Goal: Task Accomplishment & Management: Manage account settings

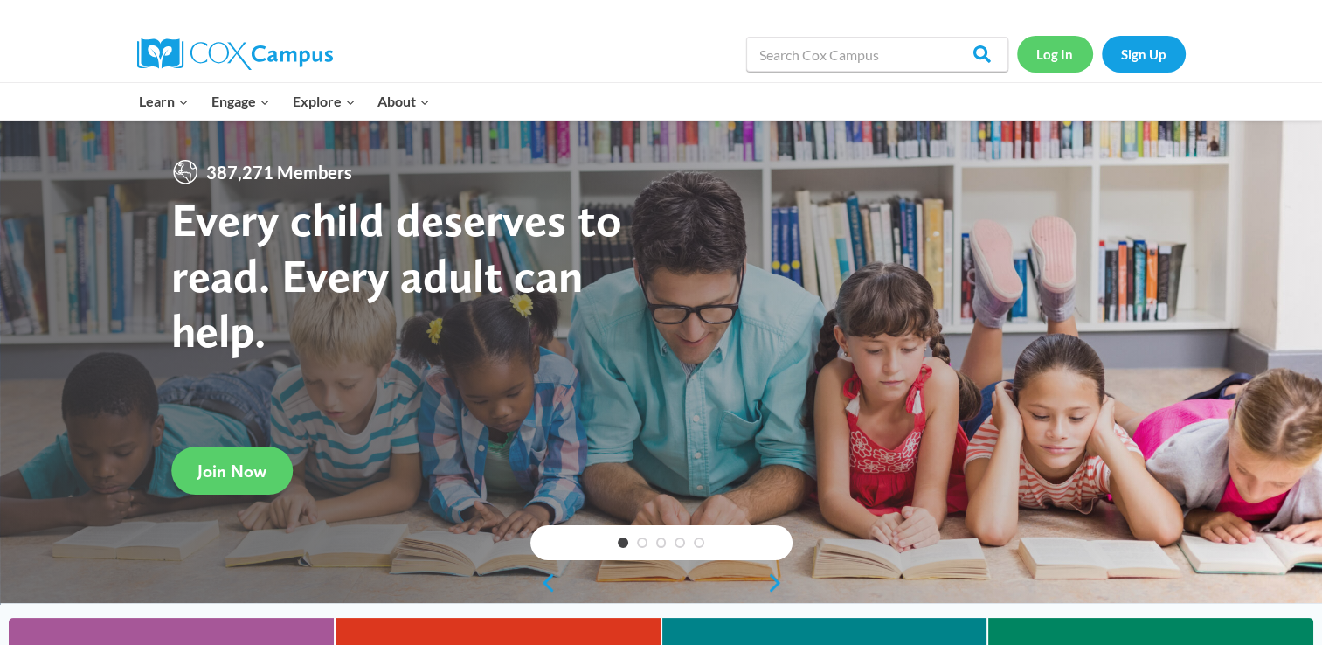
click at [1041, 55] on link "Log In" at bounding box center [1055, 54] width 76 height 36
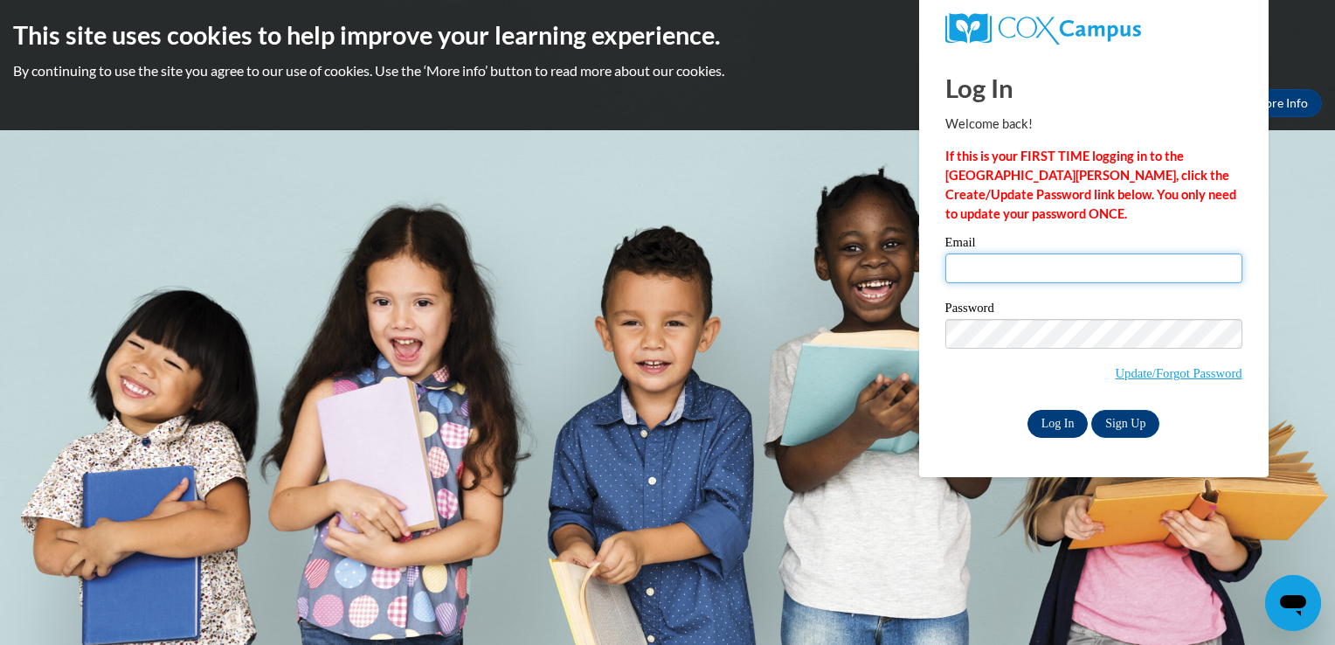
type input "popekayla998@gmail.com"
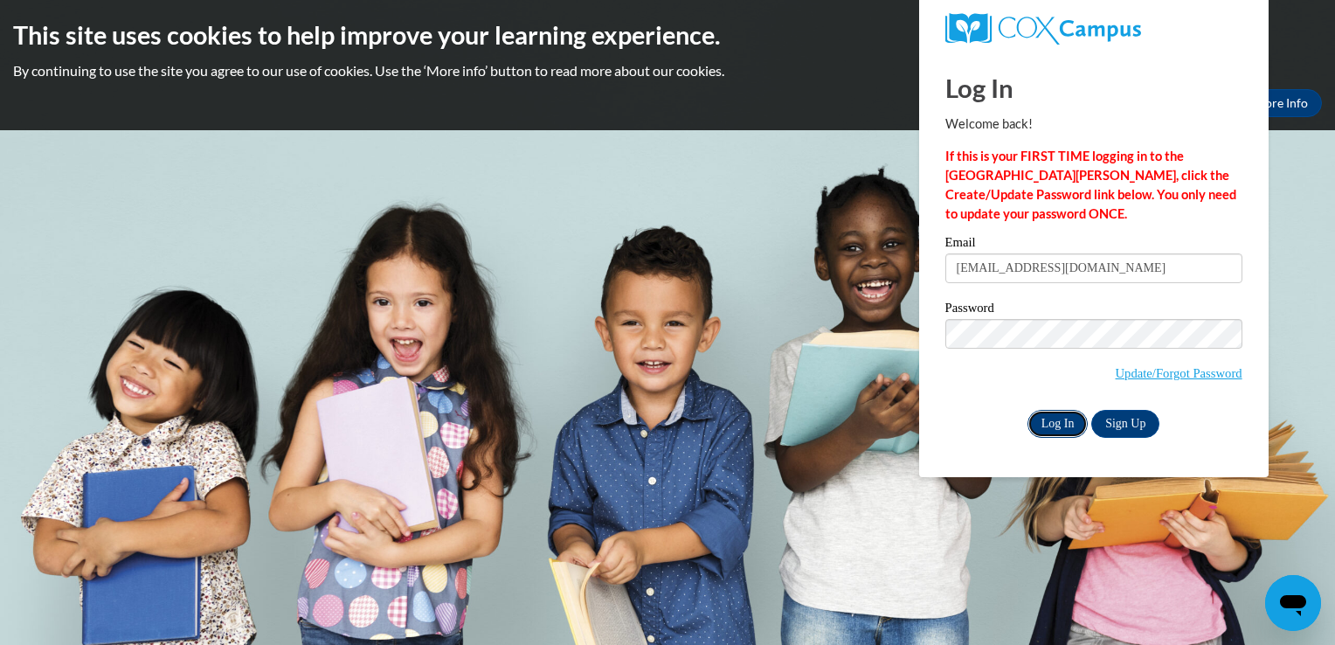
click at [1062, 421] on input "Log In" at bounding box center [1058, 424] width 61 height 28
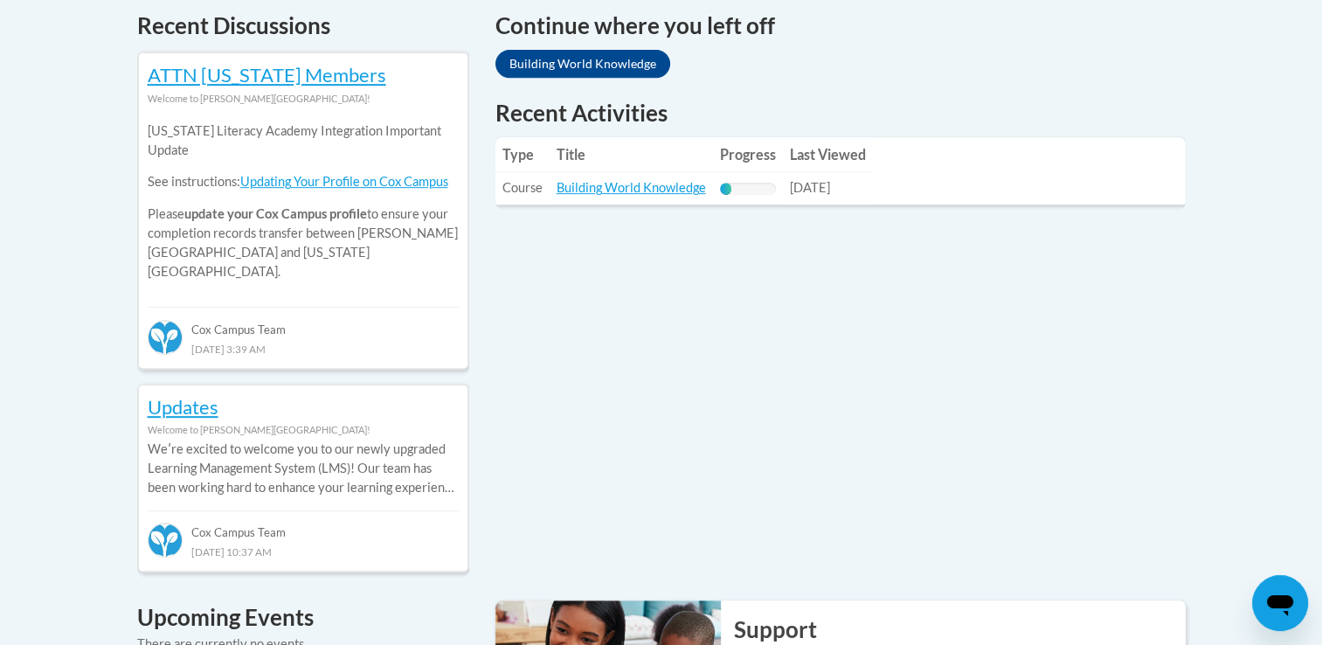
scroll to position [760, 0]
click at [671, 194] on link "Building World Knowledge" at bounding box center [631, 188] width 149 height 15
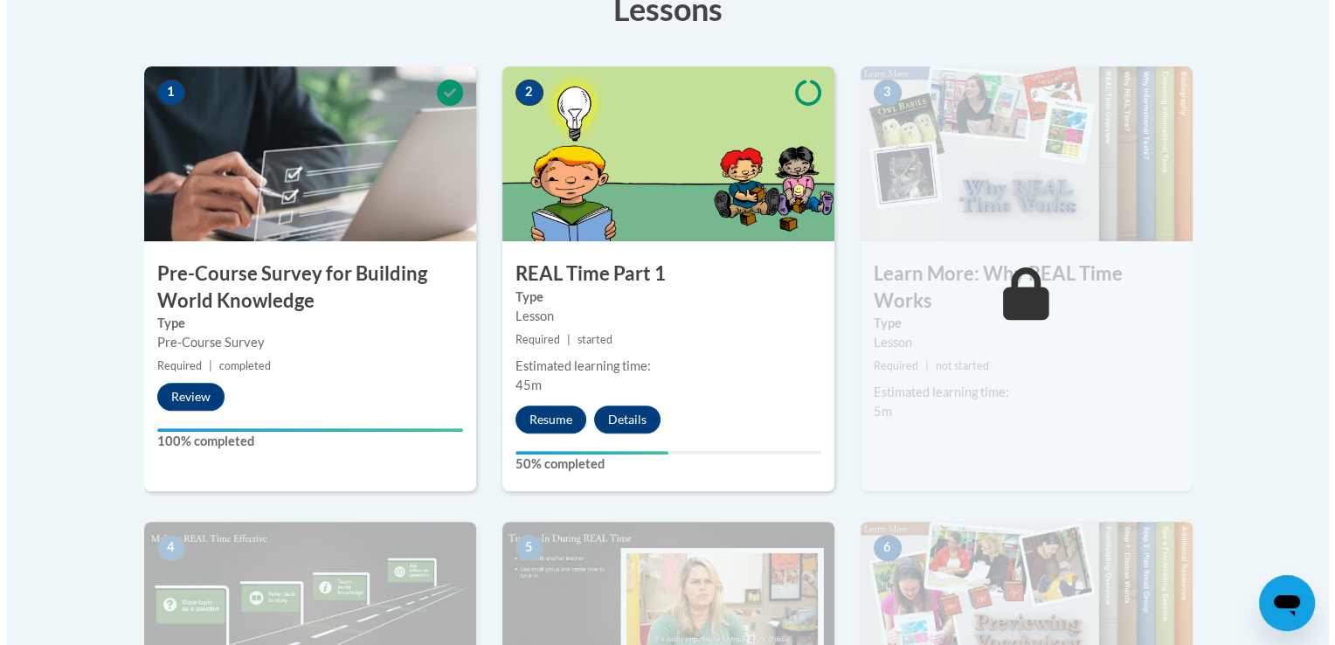
scroll to position [521, 0]
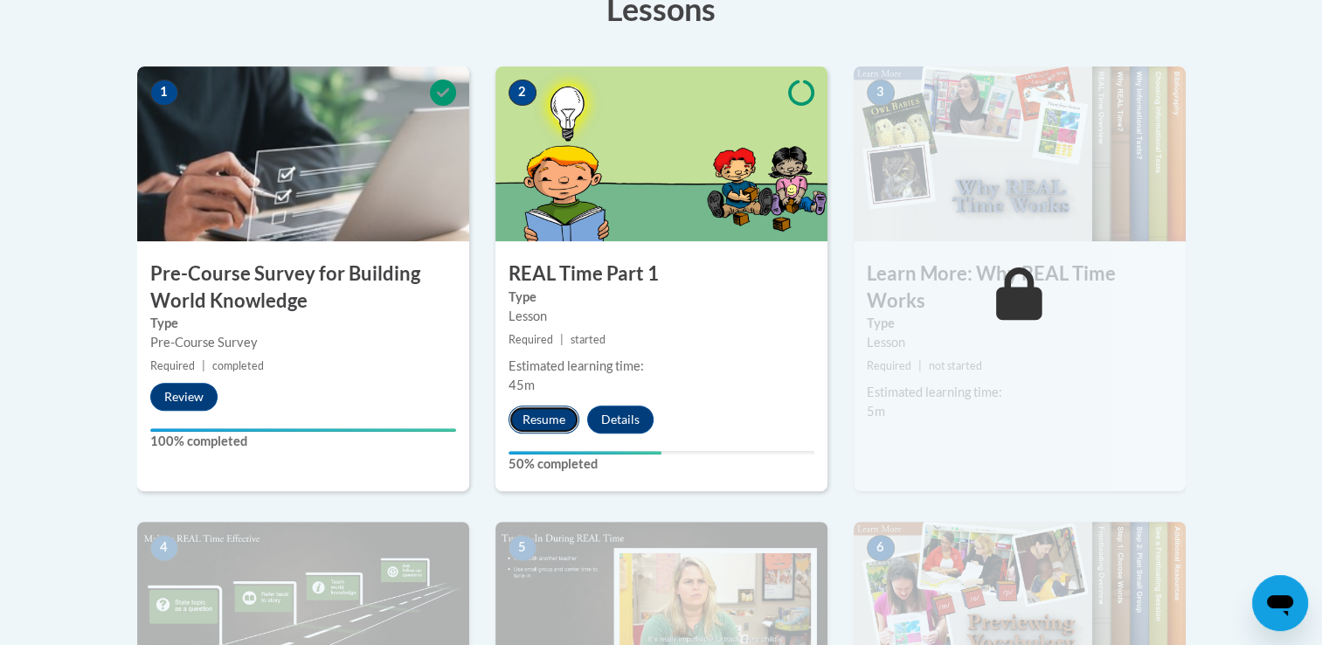
click at [543, 419] on button "Resume" at bounding box center [544, 419] width 71 height 28
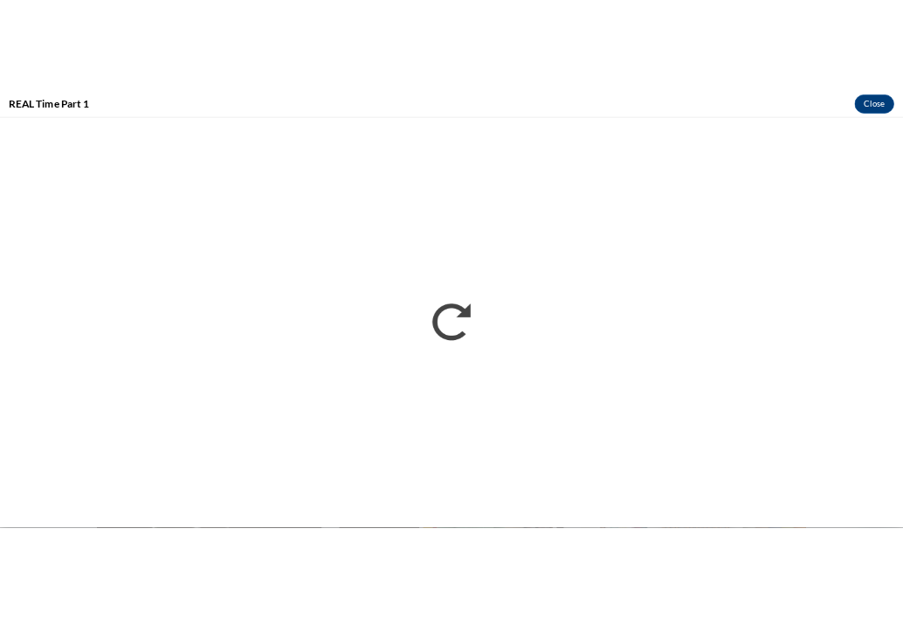
scroll to position [0, 0]
